Goal: Information Seeking & Learning: Learn about a topic

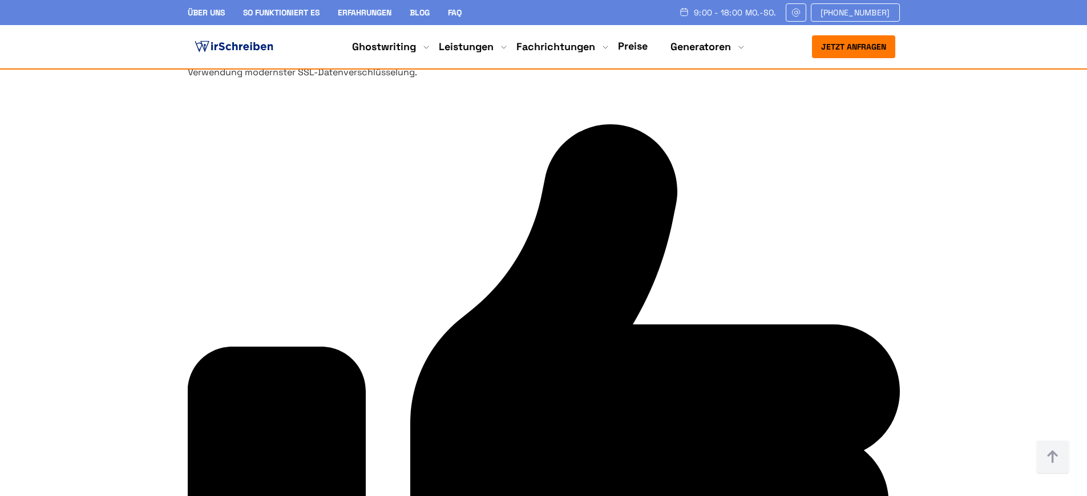
scroll to position [2773, 0]
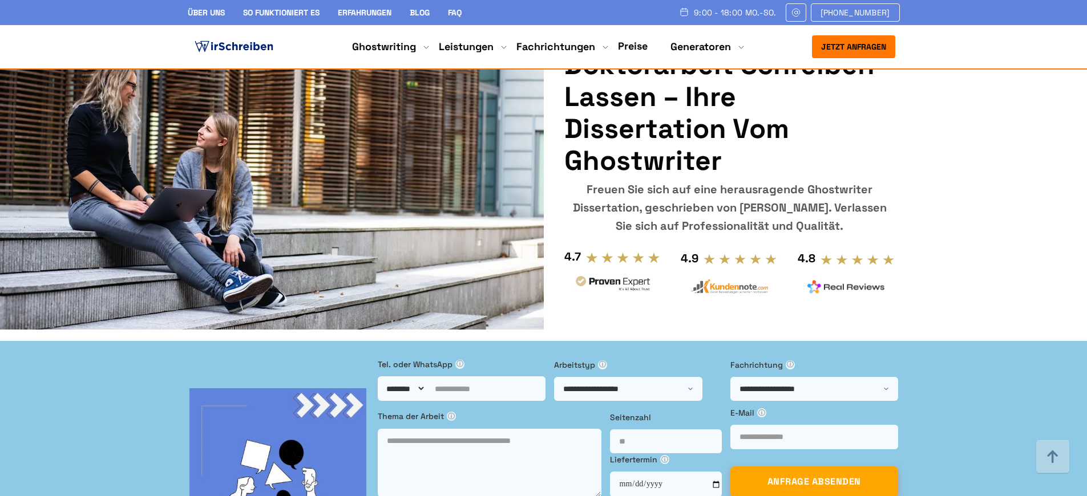
scroll to position [4051, 0]
